Goal: Transaction & Acquisition: Download file/media

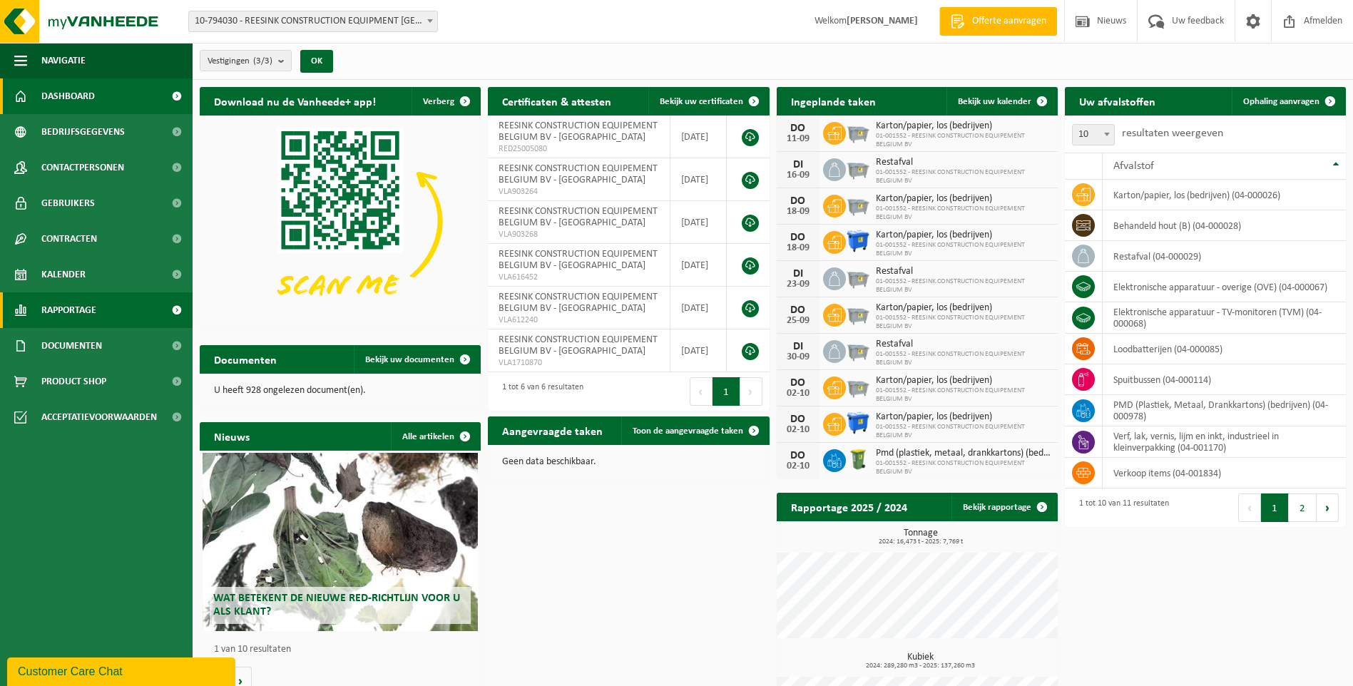
click at [89, 301] on span "Rapportage" at bounding box center [68, 311] width 55 height 36
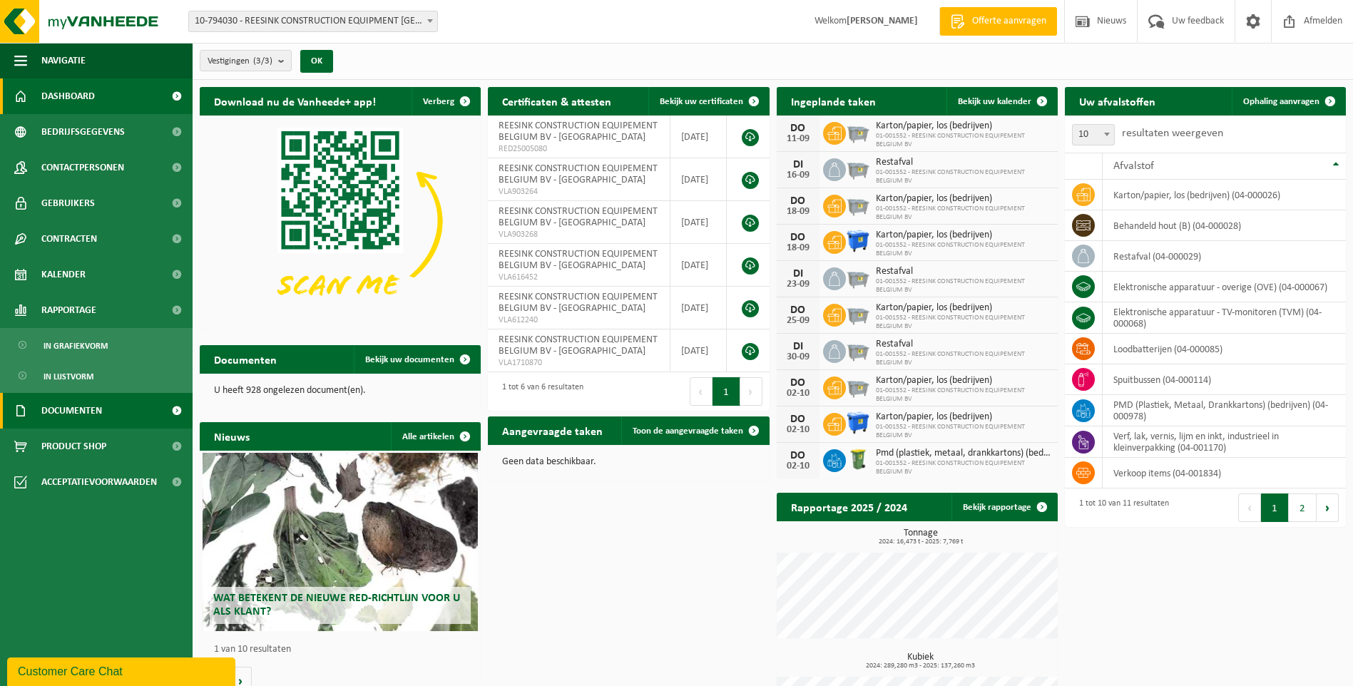
click at [69, 419] on span "Documenten" at bounding box center [71, 411] width 61 height 36
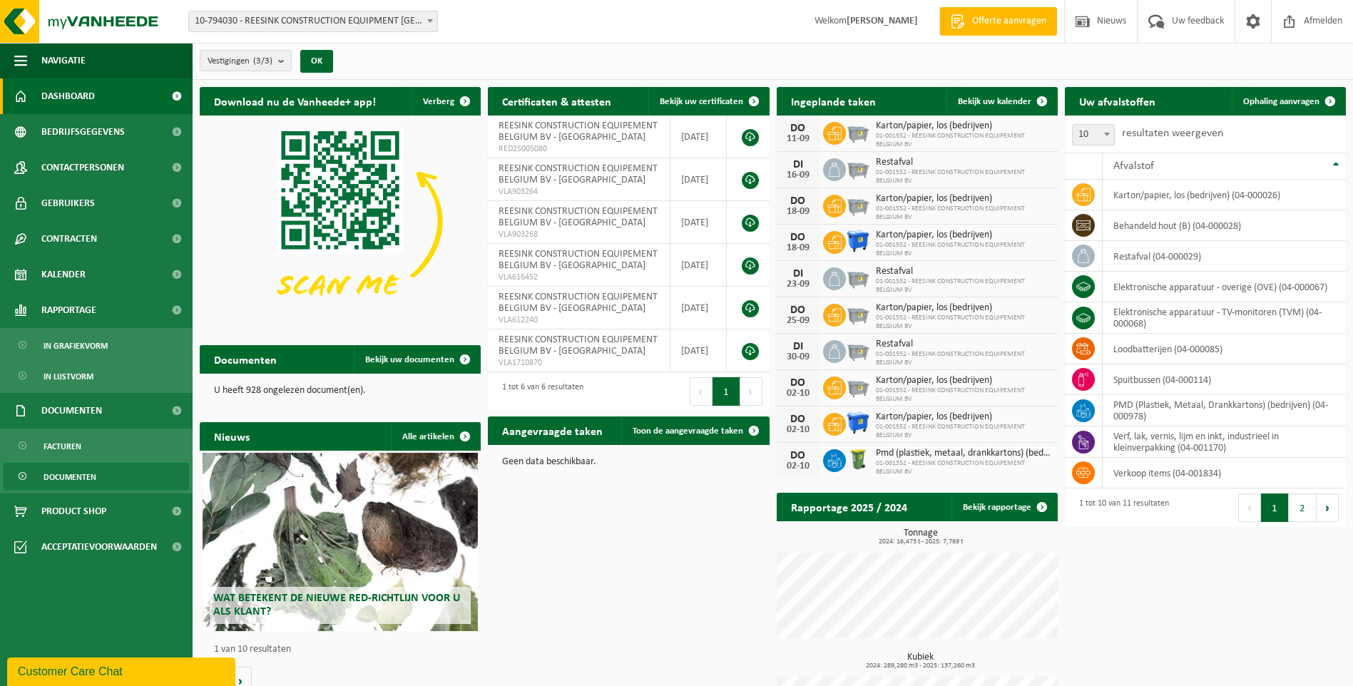
click at [66, 475] on span "Documenten" at bounding box center [70, 477] width 53 height 27
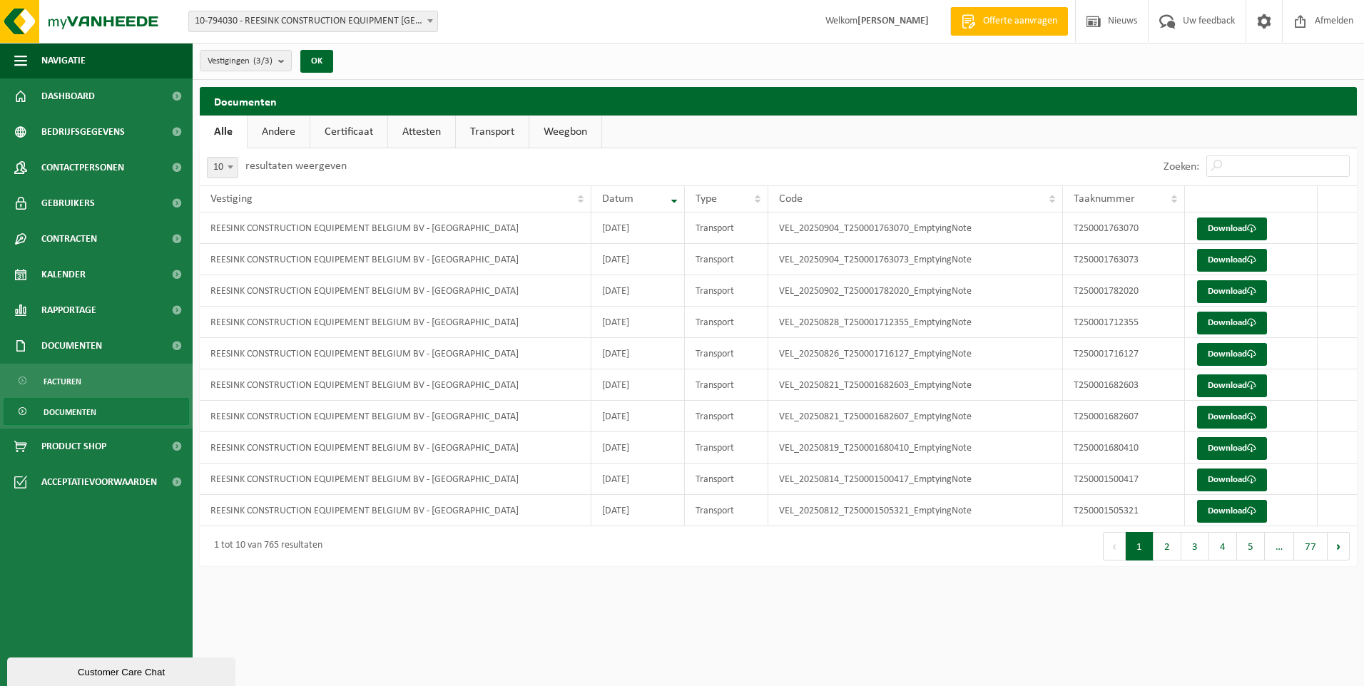
click at [435, 128] on link "Attesten" at bounding box center [421, 132] width 67 height 33
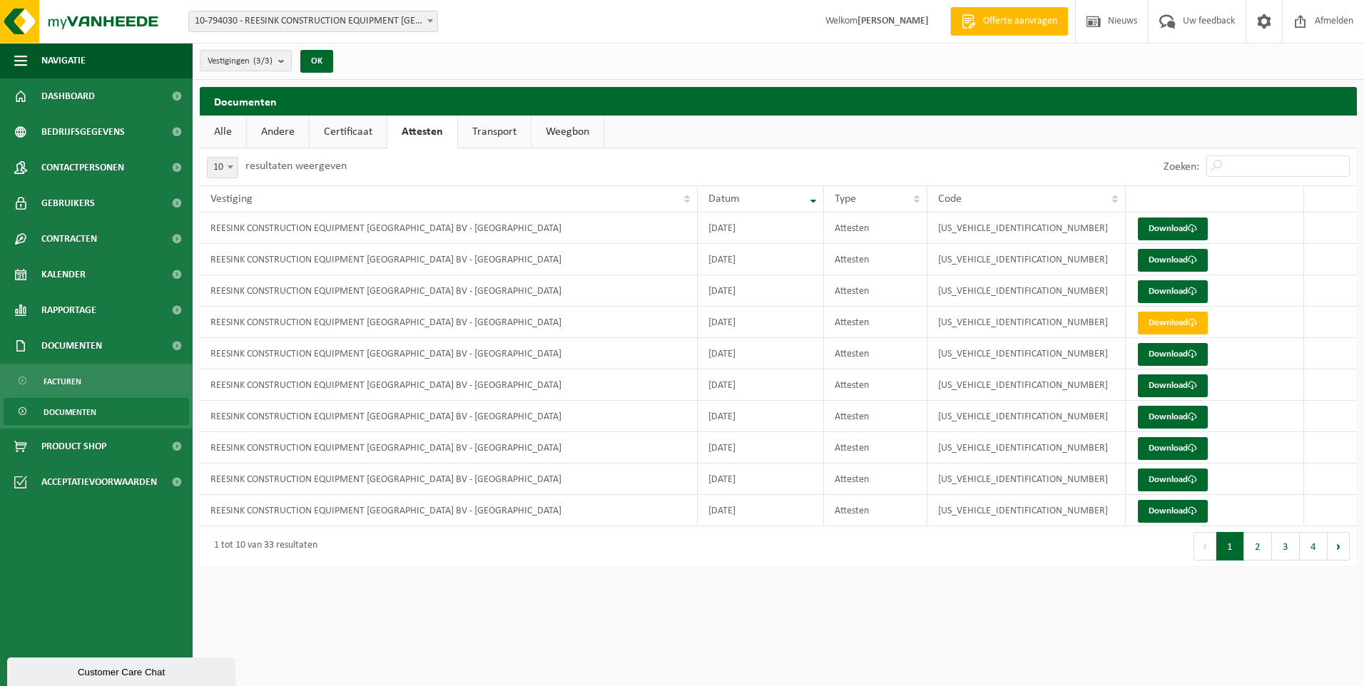
click at [367, 133] on link "Certificaat" at bounding box center [348, 132] width 77 height 33
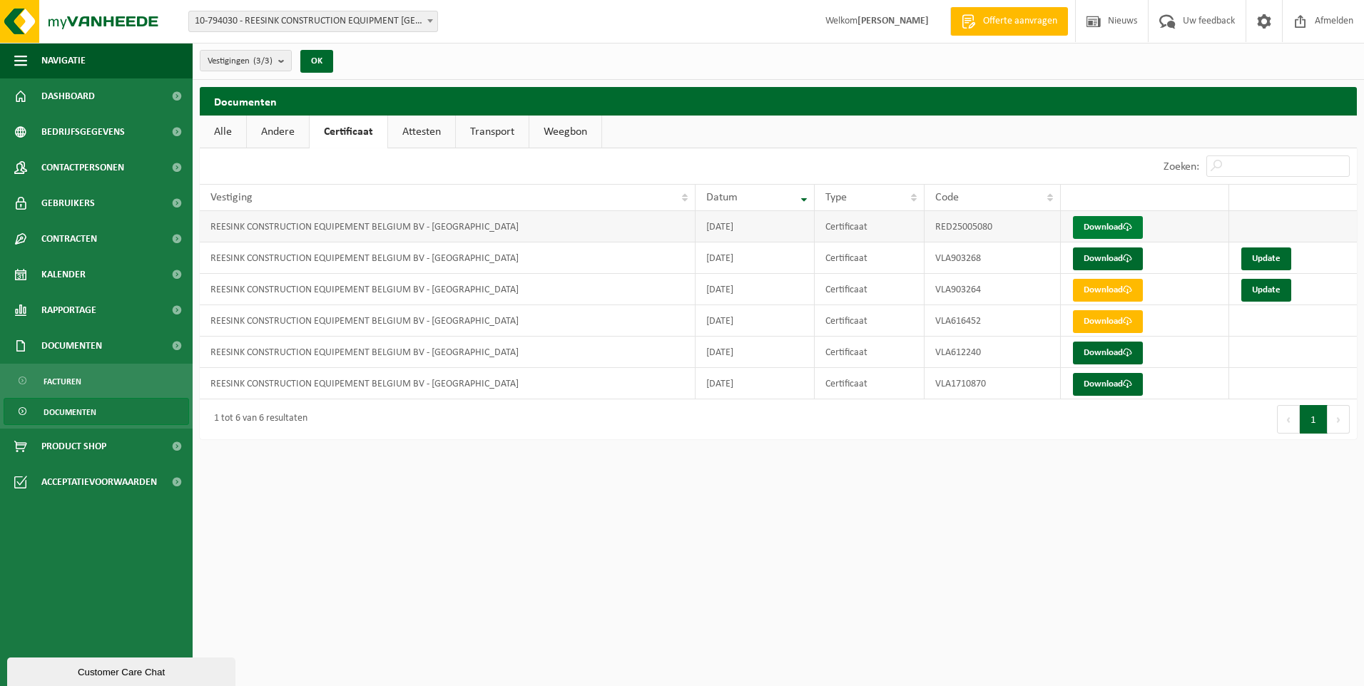
click at [1111, 219] on link "Download" at bounding box center [1108, 227] width 70 height 23
click at [285, 133] on link "Andere" at bounding box center [278, 132] width 62 height 33
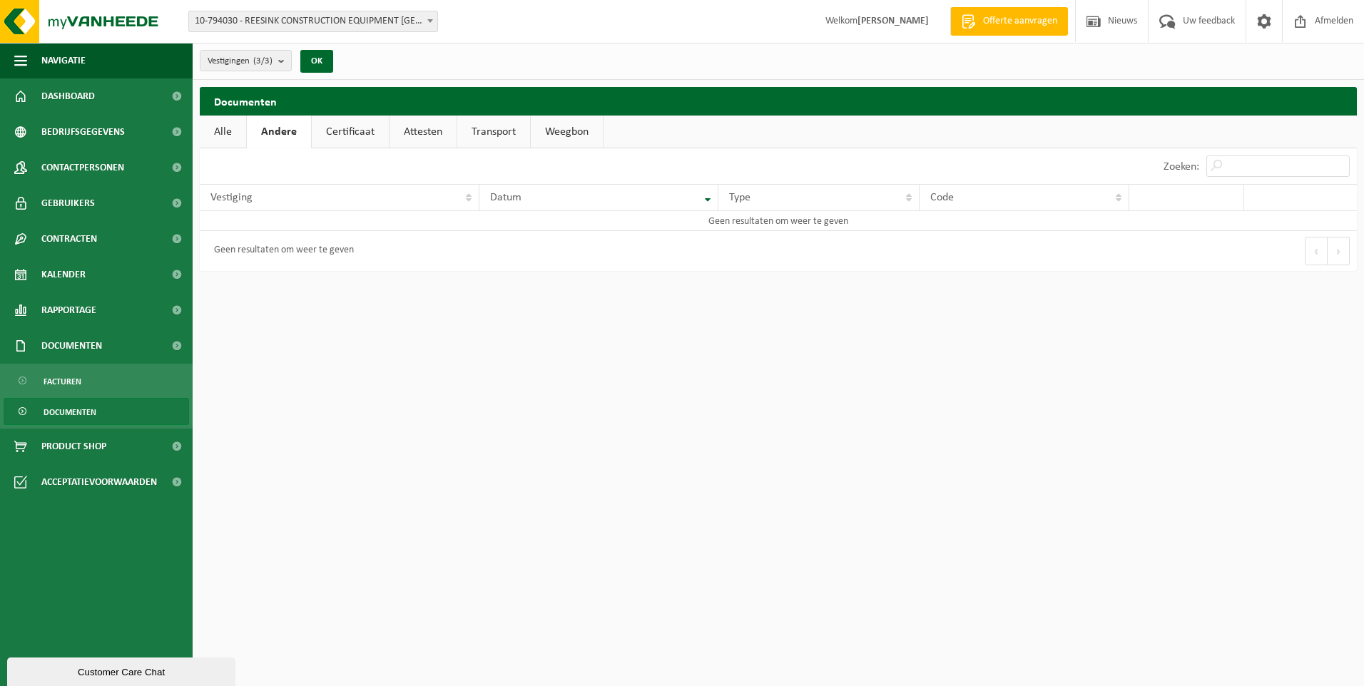
click at [412, 123] on link "Attesten" at bounding box center [423, 132] width 67 height 33
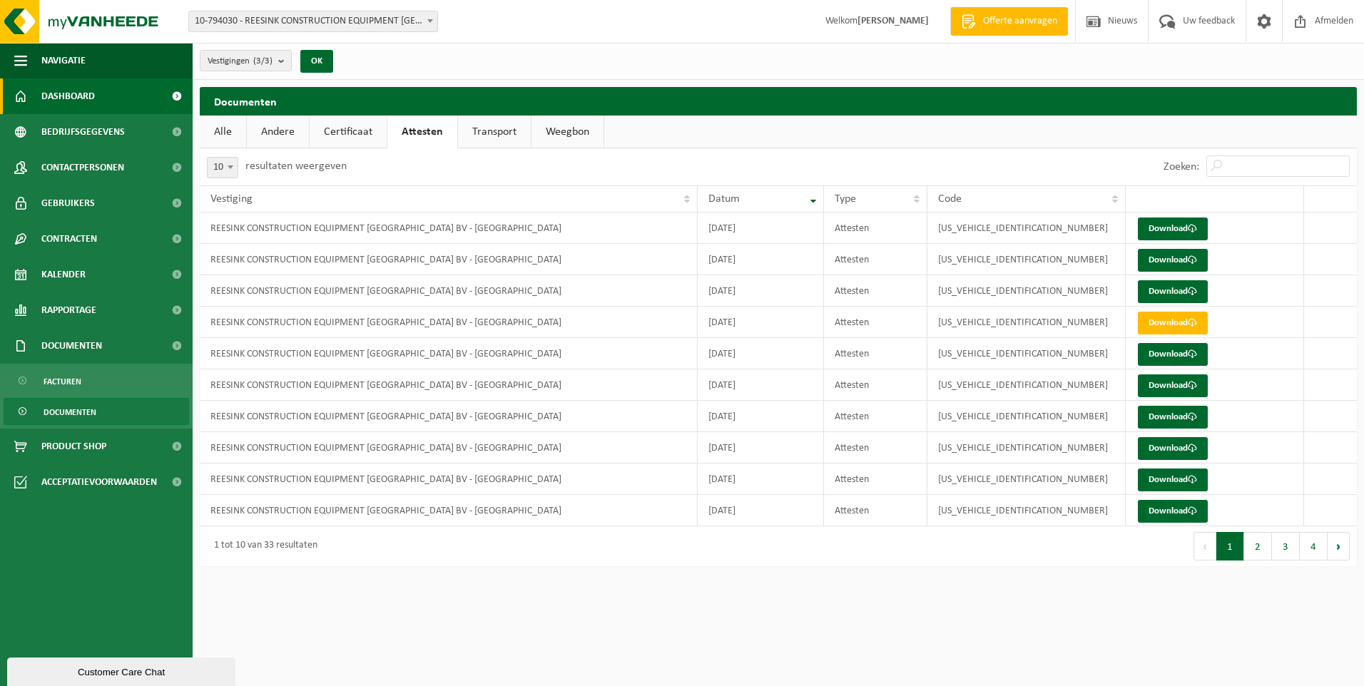
click at [107, 93] on link "Dashboard" at bounding box center [96, 96] width 193 height 36
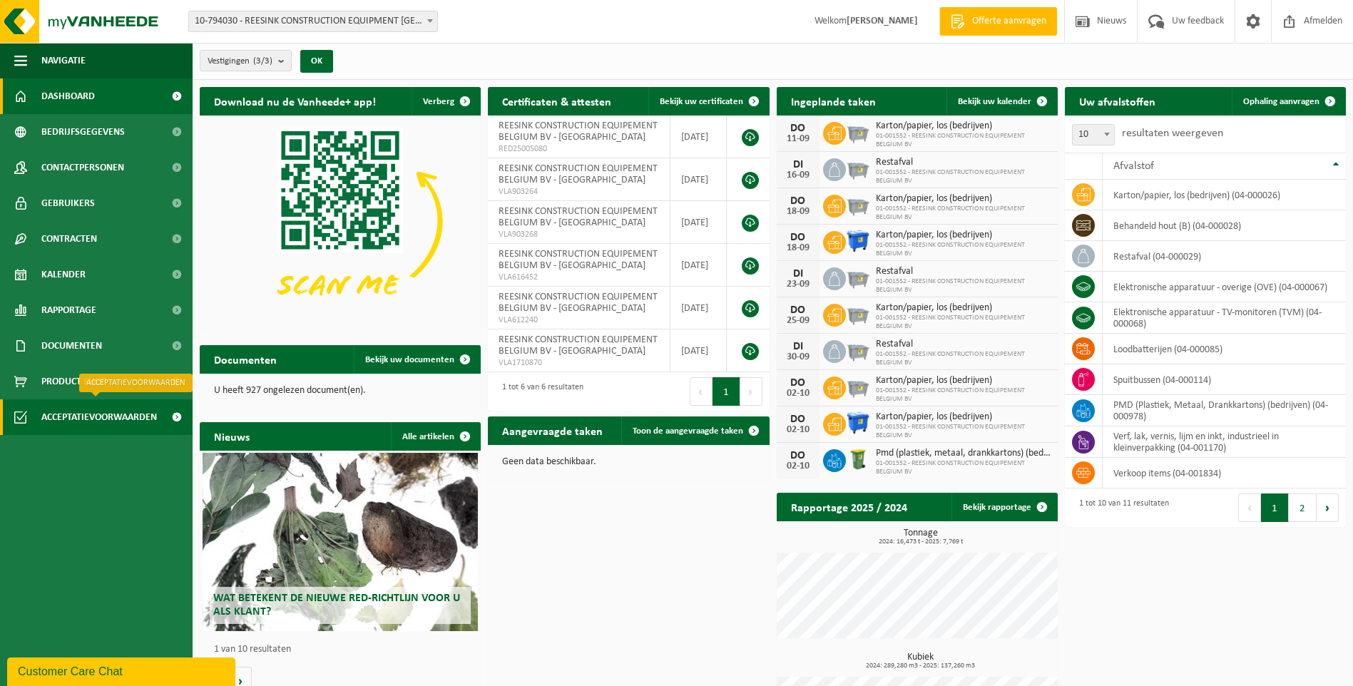
click at [82, 425] on span "Acceptatievoorwaarden" at bounding box center [99, 418] width 116 height 36
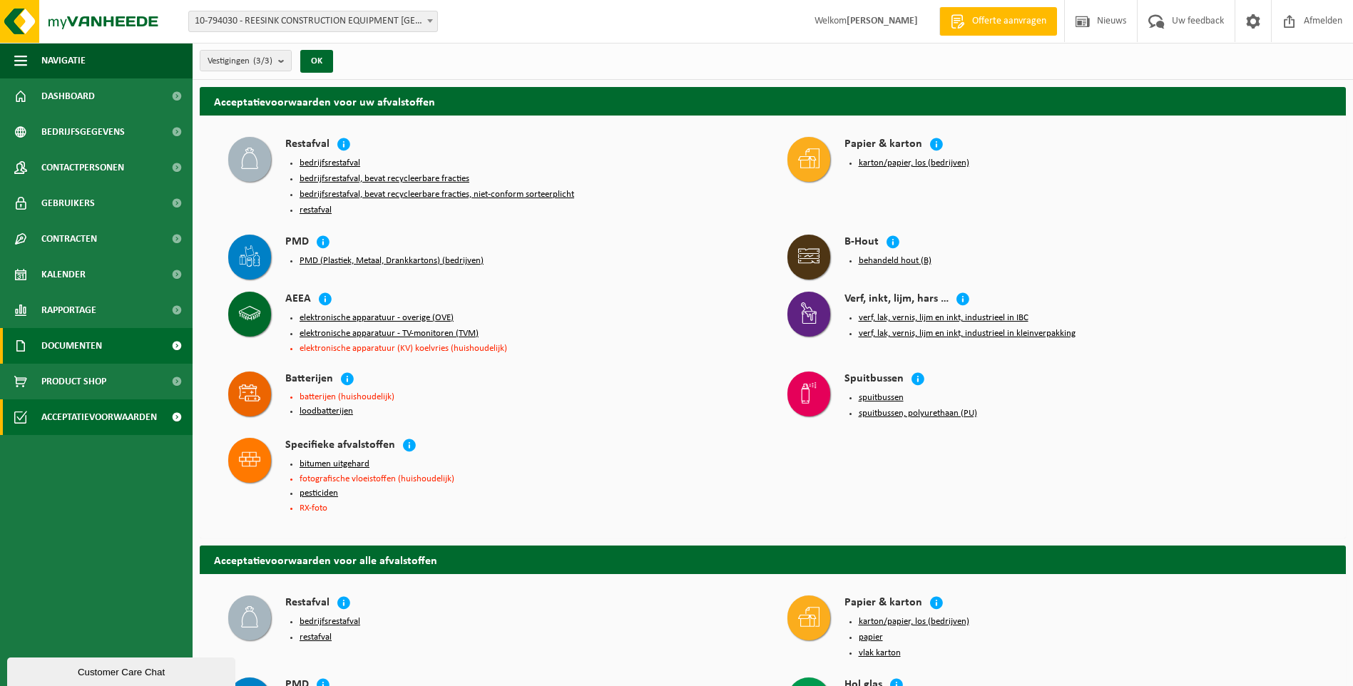
click at [82, 335] on span "Documenten" at bounding box center [71, 346] width 61 height 36
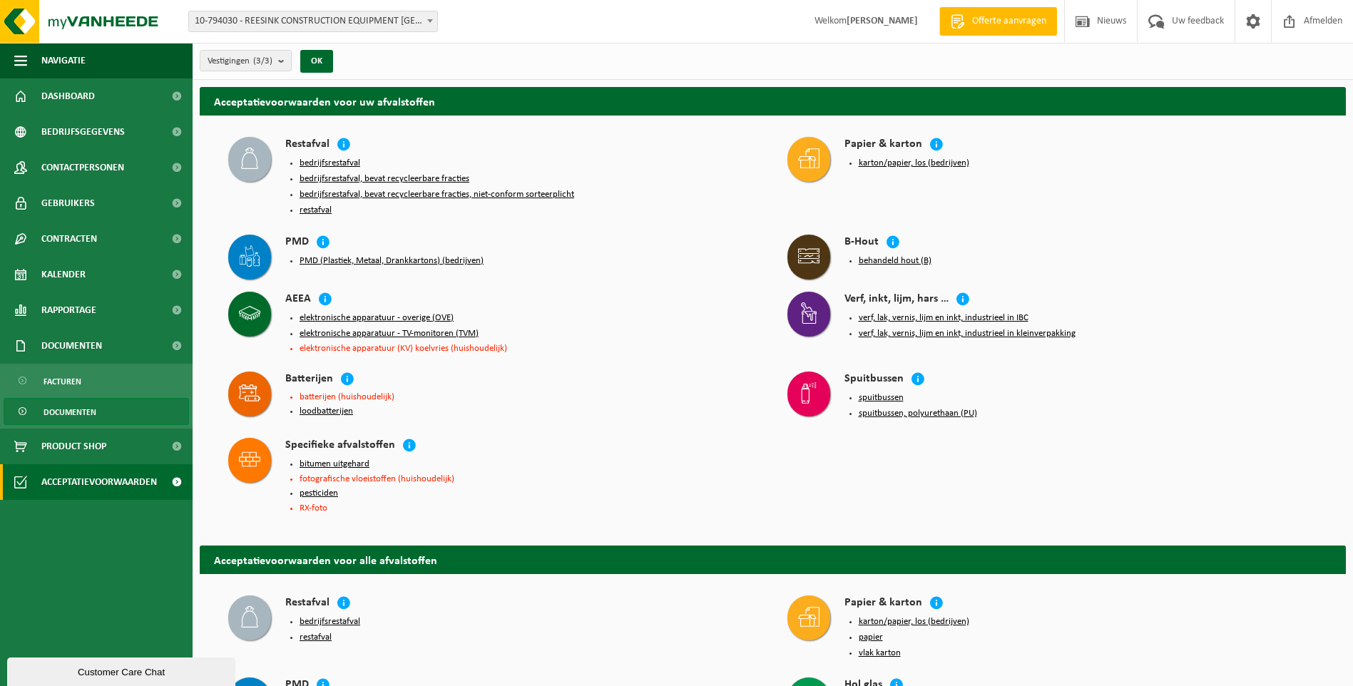
click at [96, 413] on span "Documenten" at bounding box center [70, 412] width 53 height 27
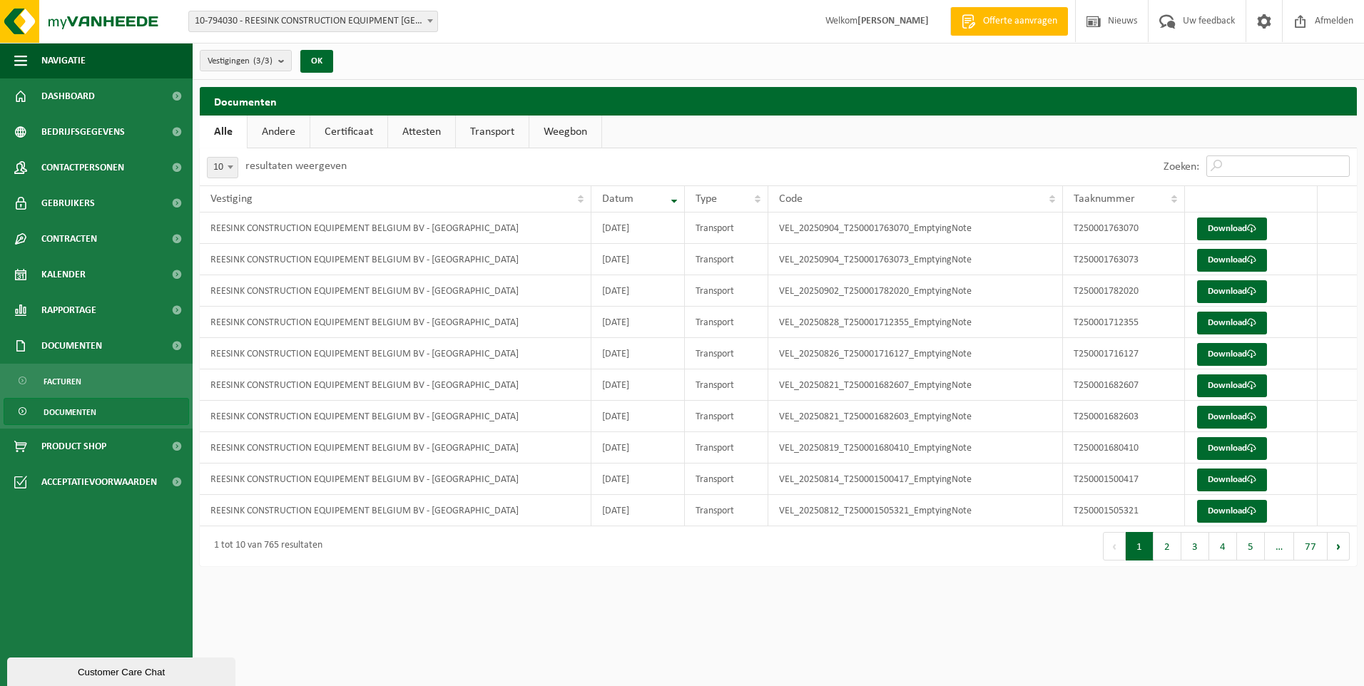
click at [1253, 166] on input "Zoeken:" at bounding box center [1277, 166] width 143 height 21
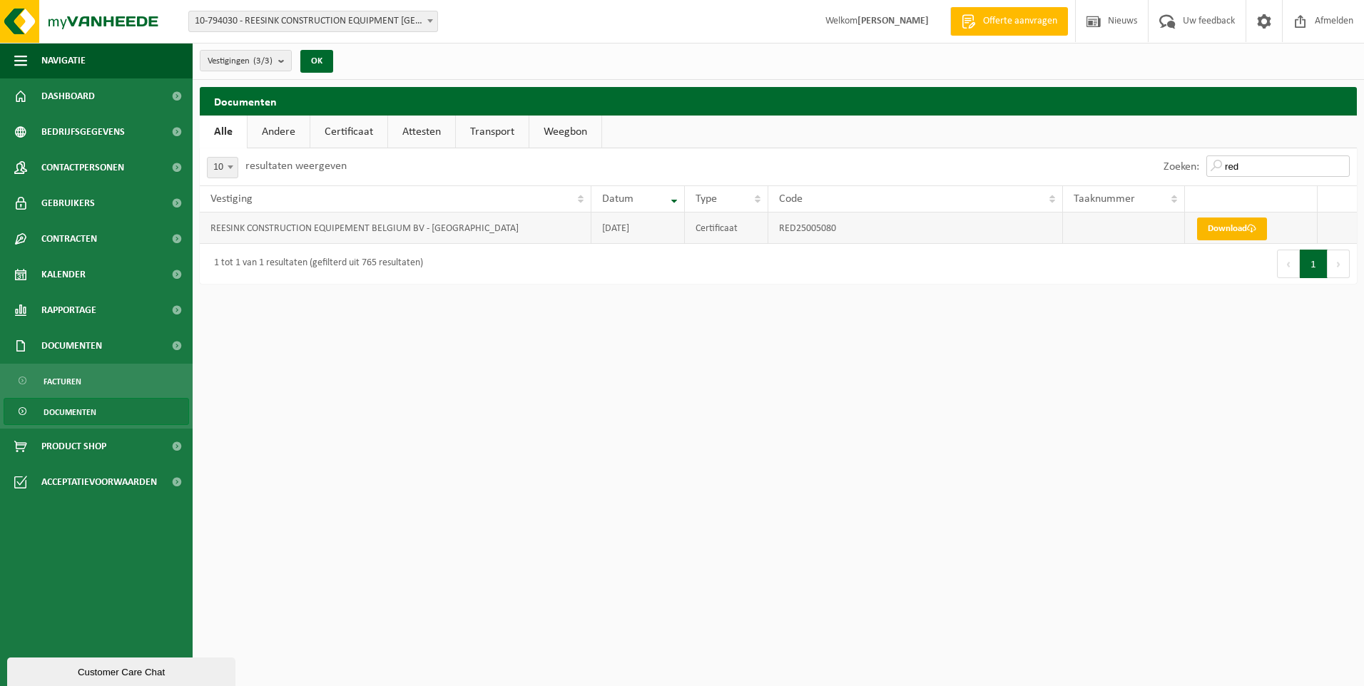
type input "red"
click at [1249, 233] on link "Download" at bounding box center [1232, 229] width 70 height 23
